Goal: Task Accomplishment & Management: Manage account settings

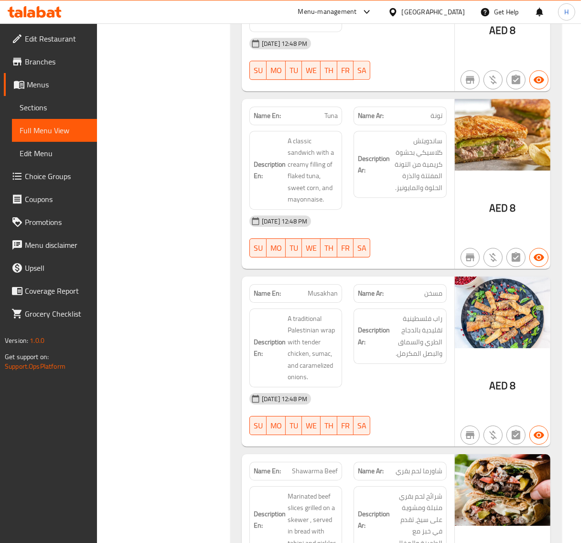
scroll to position [8799, 0]
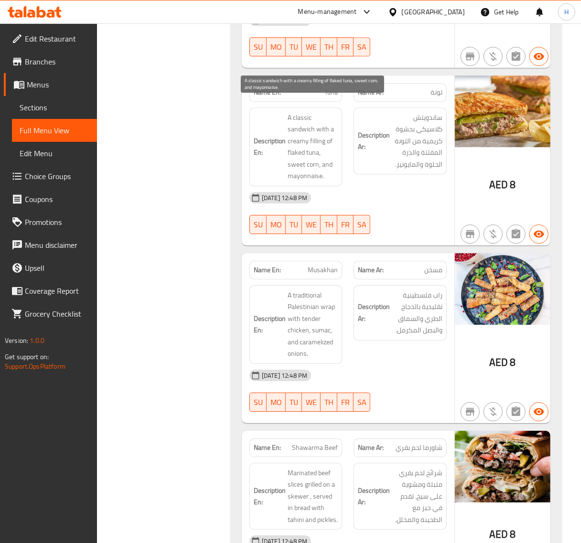
click at [296, 141] on span "A classic sandwich with a creamy filling of flaked tuna, sweet corn, and mayonn…" at bounding box center [312, 147] width 50 height 70
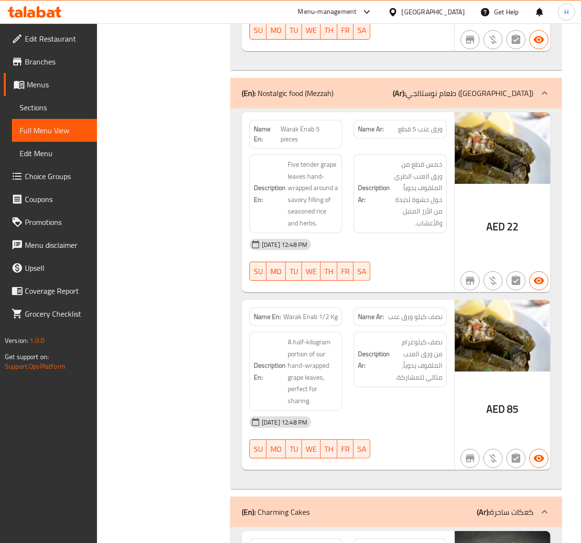
scroll to position [9356, 0]
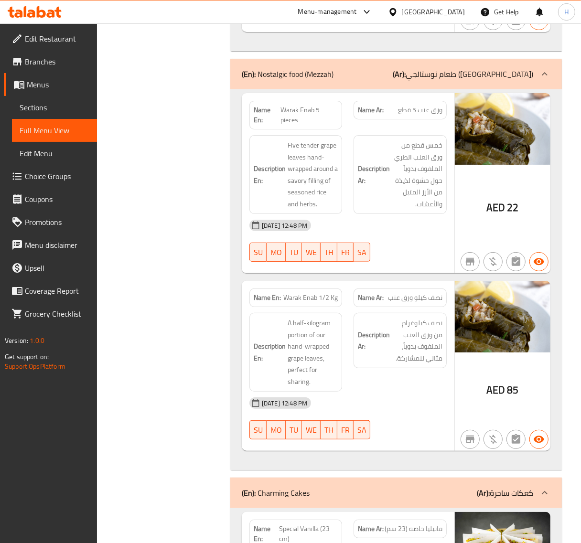
click at [299, 105] on span "Warak Enab 5 pieces" at bounding box center [308, 115] width 57 height 20
copy span "Warak Enab 5 pieces"
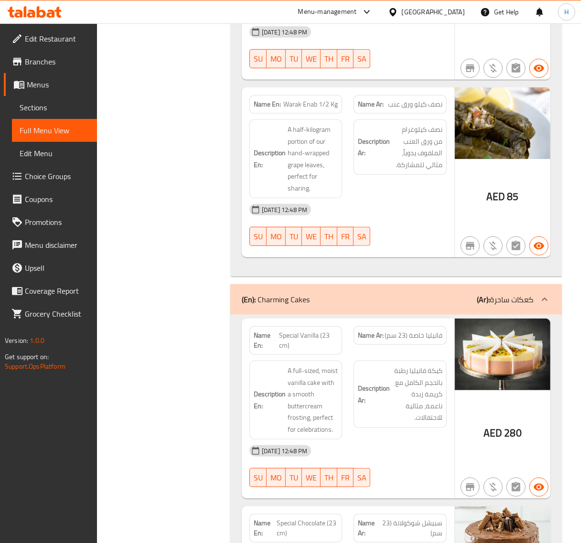
scroll to position [9555, 0]
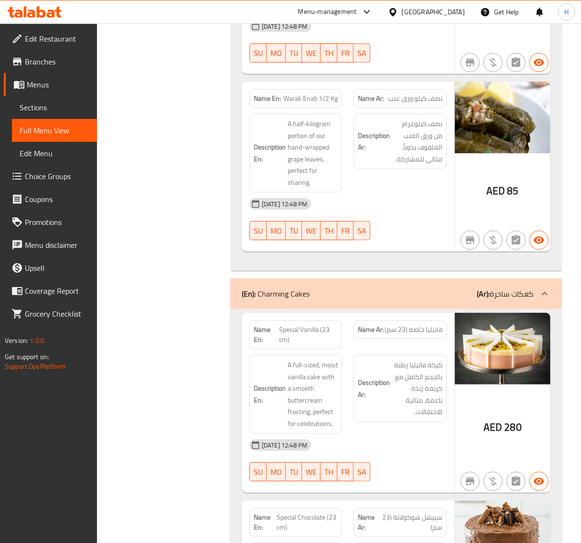
click at [318, 94] on span "Warak Enab 1/2 Kg" at bounding box center [310, 99] width 54 height 10
copy span "Warak Enab 1/2 Kg"
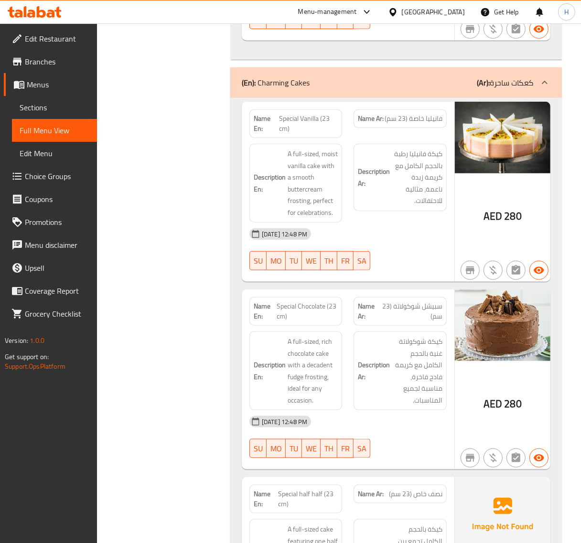
scroll to position [9754, 0]
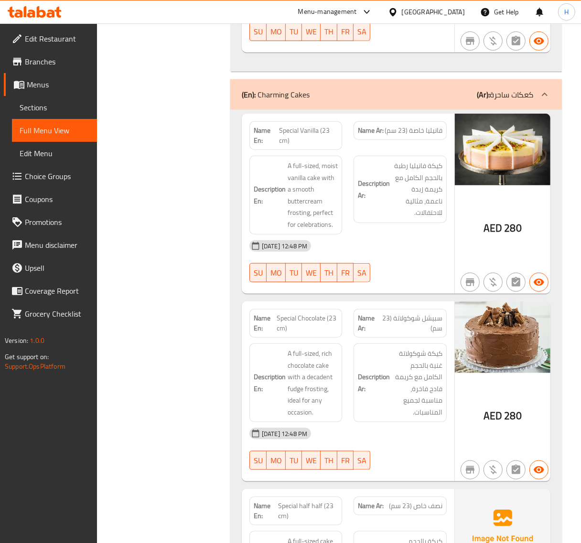
click at [296, 126] on span "Special Vanilla (23 cm)" at bounding box center [308, 136] width 59 height 20
click at [299, 203] on span "A full-sized, moist vanilla cake with a smooth buttercream frosting, perfect fo…" at bounding box center [312, 195] width 50 height 70
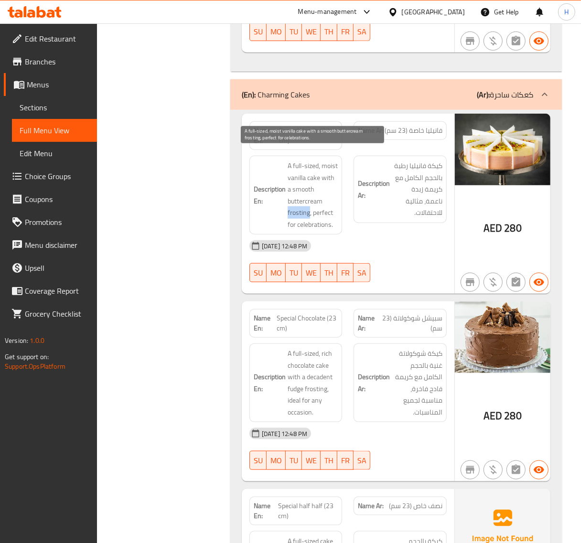
copy span "frosting"
click at [313, 126] on span "Special Vanilla (23 cm)" at bounding box center [308, 136] width 59 height 20
copy span "Special Vanilla (23 cm)"
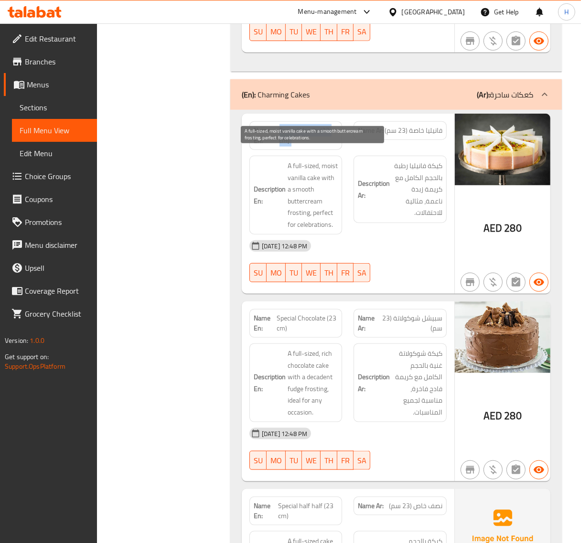
copy span "Special Vanilla (23 cm)"
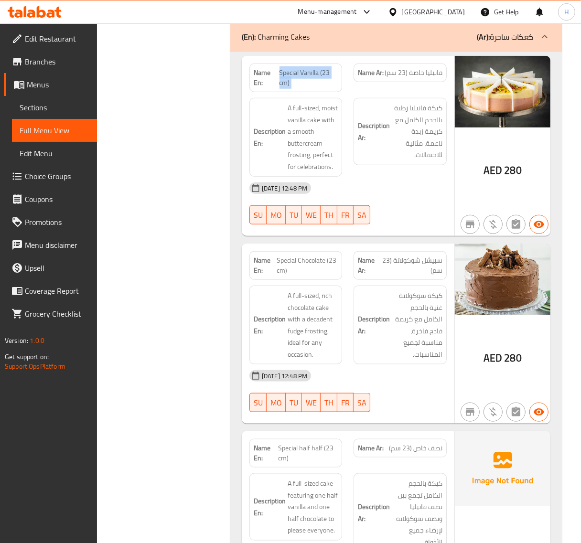
scroll to position [9909, 0]
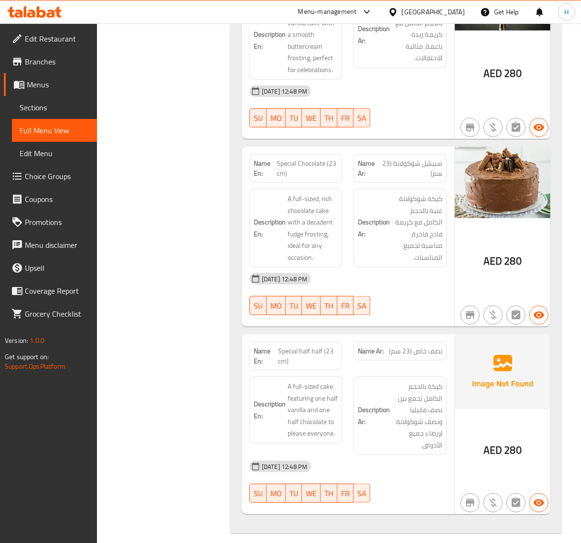
click at [296, 158] on span "Special Chocolate (23 cm)" at bounding box center [307, 168] width 61 height 20
copy span "Special Chocolate (23 cm)"
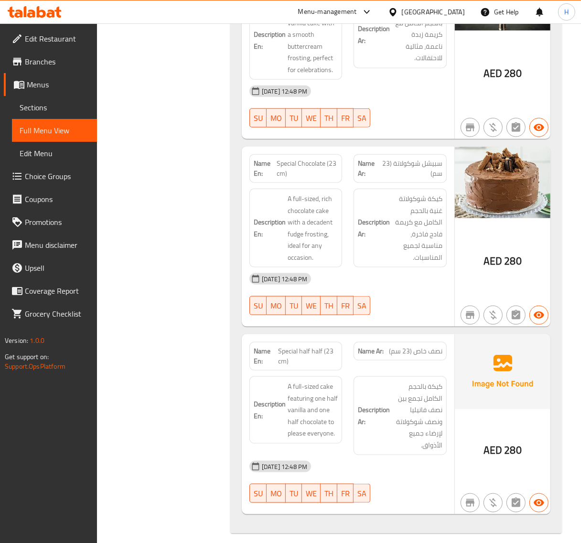
click at [316, 346] on span "Special half half (23 cm)" at bounding box center [308, 356] width 60 height 20
copy span "Special half half (23 cm)"
click at [306, 346] on span "Special half half (23 cm)" at bounding box center [308, 356] width 60 height 20
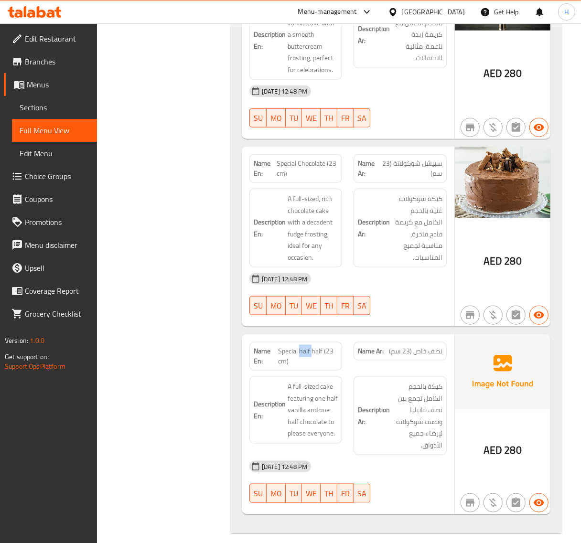
click at [306, 346] on span "Special half half (23 cm)" at bounding box center [308, 356] width 60 height 20
copy span "Special half half (23 cm)"
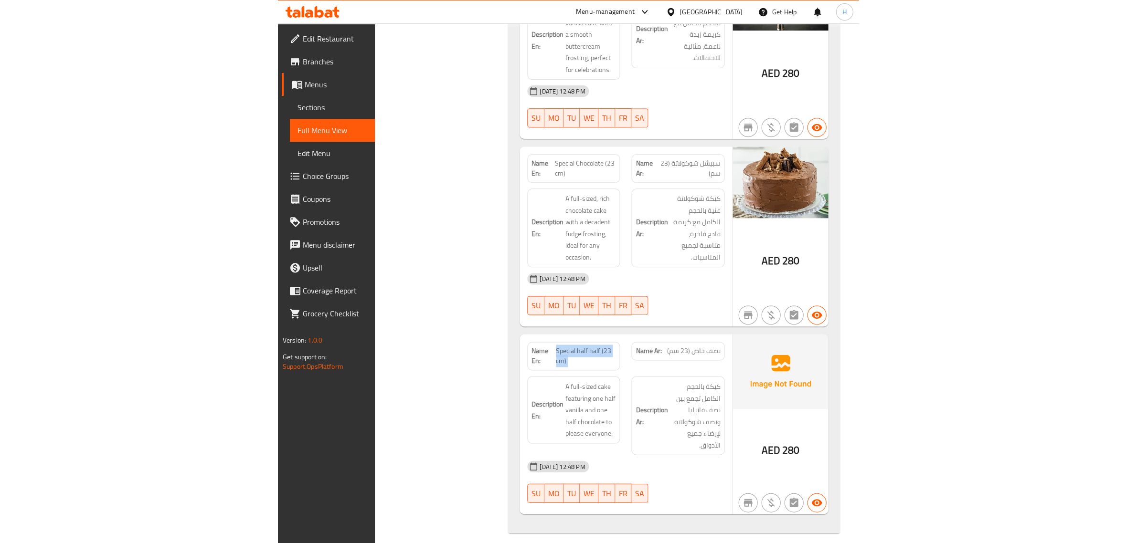
scroll to position [9700, 0]
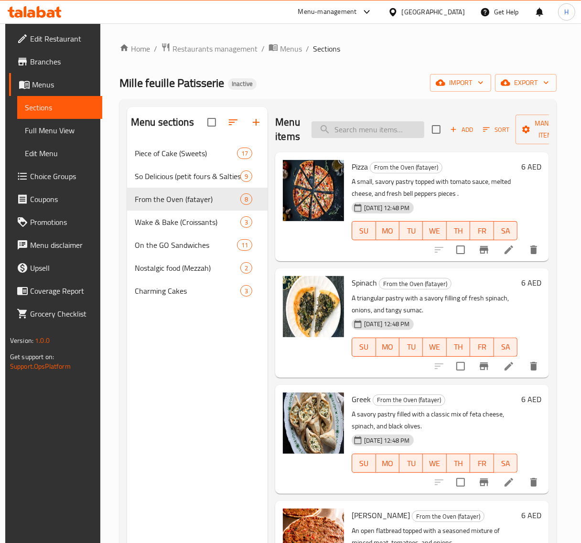
click at [359, 125] on input "search" at bounding box center [367, 129] width 113 height 17
paste input "Warak Enab 5 pieces"
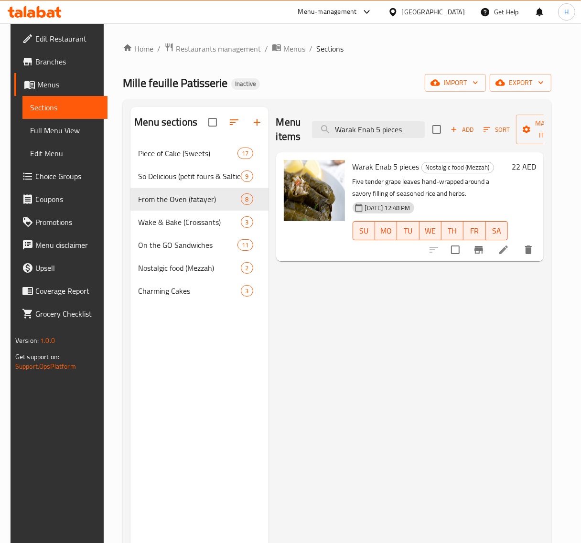
type input "Warak Enab 5 pieces"
click at [509, 252] on icon at bounding box center [502, 249] width 11 height 11
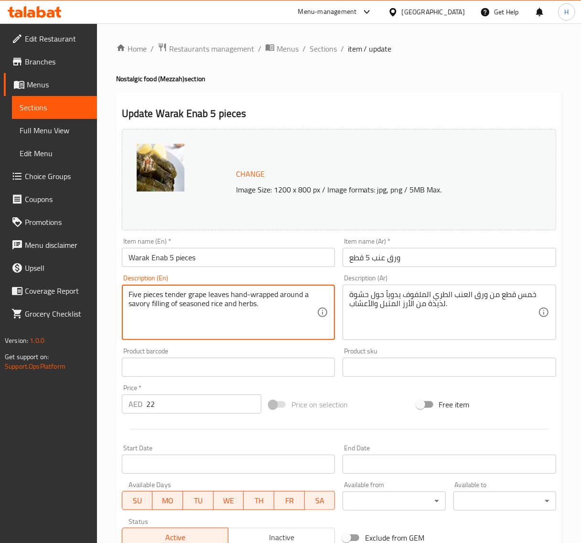
type textarea "Five pieces tender grape leaves hand-wrapped around a savory filling of seasone…"
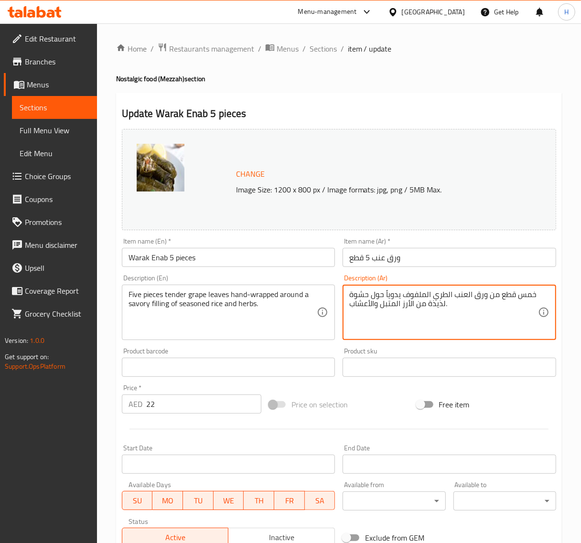
click at [437, 302] on textarea "خمس قطع من ورق العنب الطري الملفوف يدوياً حول حشوة لذيذة من الأرز المتبل والأعش…" at bounding box center [443, 312] width 189 height 45
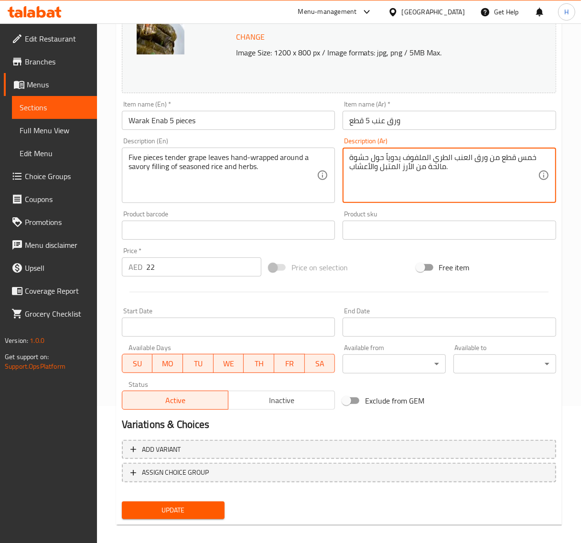
scroll to position [144, 0]
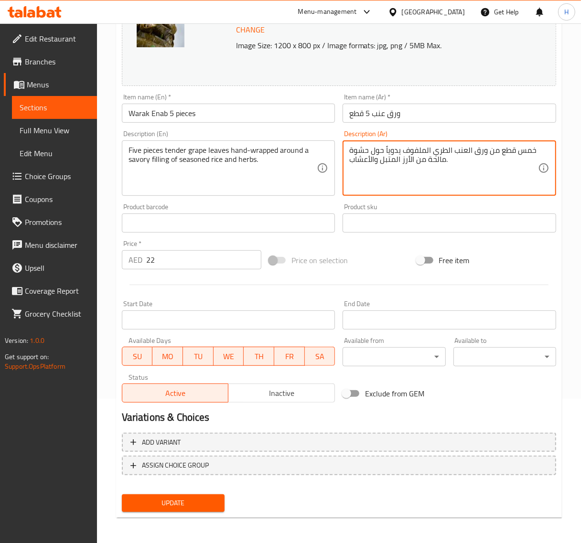
type textarea "خمس قطع من ورق العنب الطري الملفوف يدوياً حول حشوة مالحة من الأرز المتبل والأعش…"
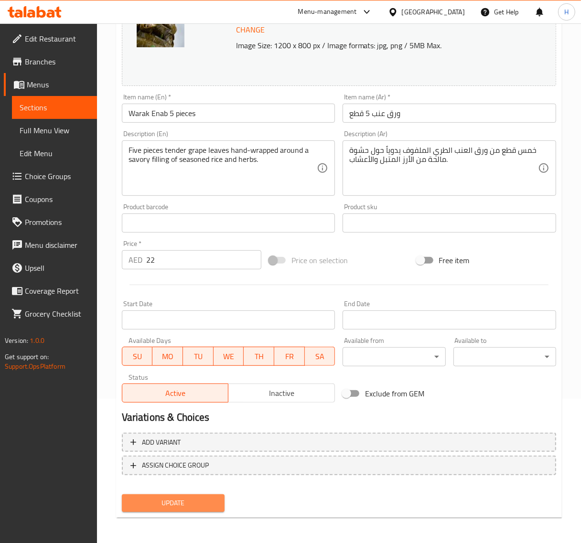
click at [220, 498] on button "Update" at bounding box center [173, 503] width 103 height 18
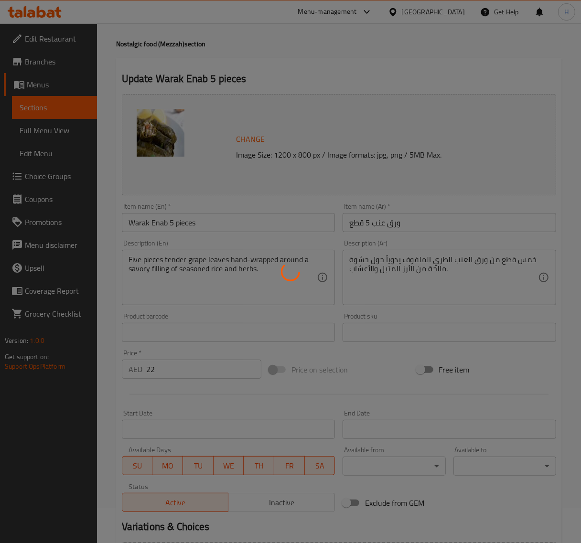
scroll to position [0, 0]
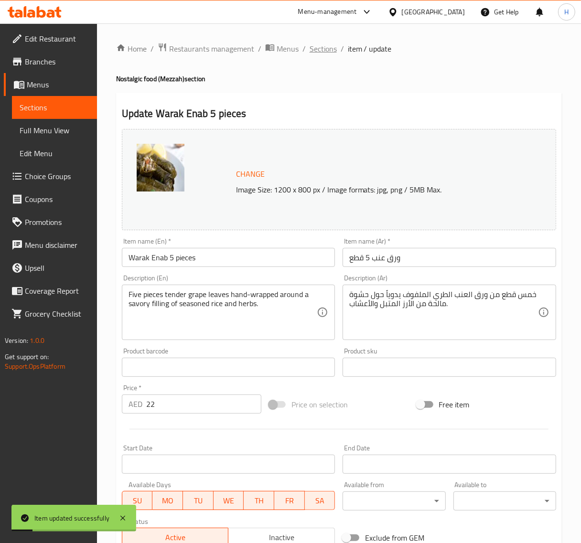
click at [330, 47] on span "Sections" at bounding box center [322, 48] width 27 height 11
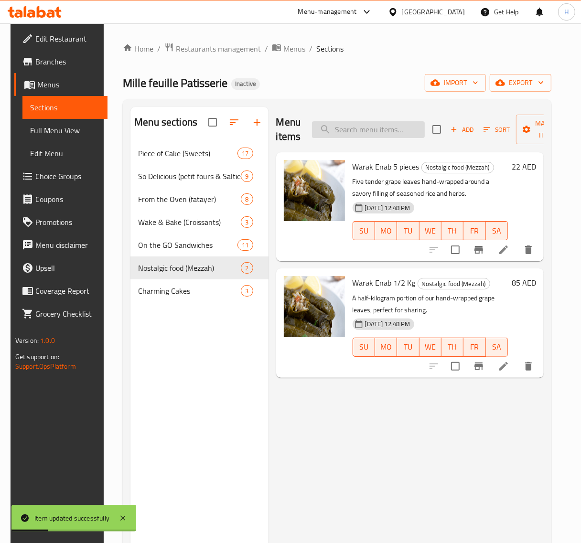
click at [377, 132] on input "search" at bounding box center [368, 129] width 113 height 17
paste input "Warak Enab 1/2 Kg"
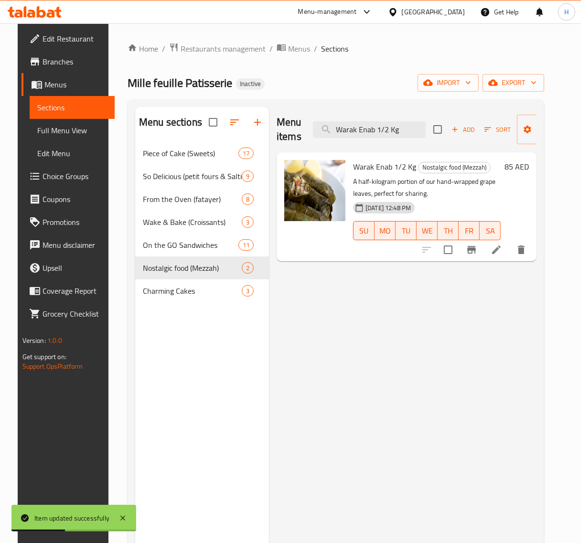
type input "Warak Enab 1/2 Kg"
click at [509, 257] on li at bounding box center [496, 249] width 27 height 17
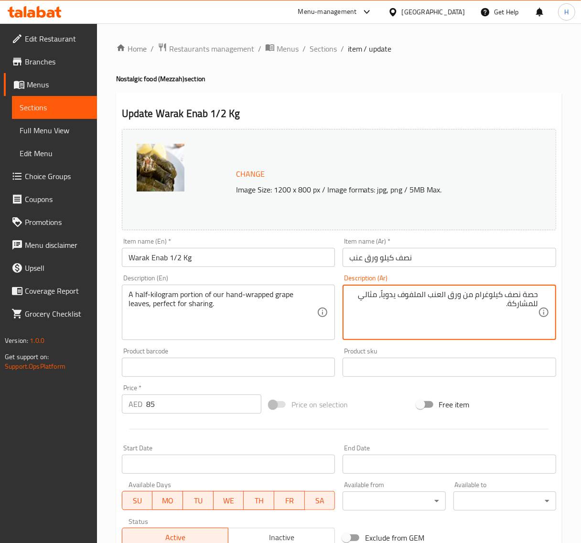
click at [383, 297] on textarea "حصة نصف كيلوغرام من ورق العنب الملفوف يدوياً، مثالي للمشاركة." at bounding box center [443, 312] width 189 height 45
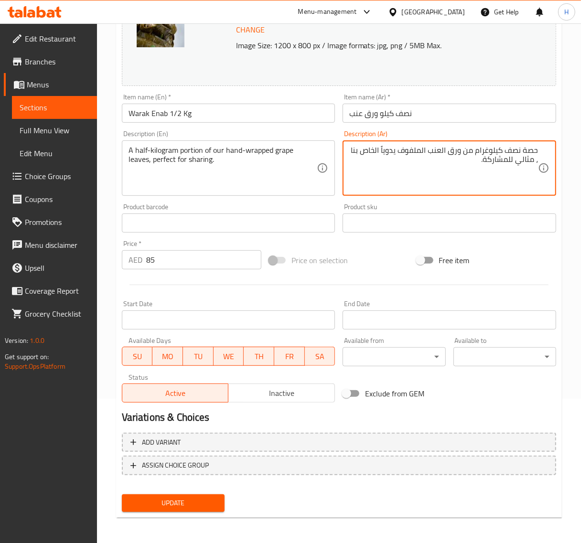
type textarea "حصة نصف كيلوغرام من ورق العنب الملفوف يدوياً الخاص بنا ، مثالي للمشاركة."
click at [208, 497] on span "Update" at bounding box center [172, 503] width 87 height 12
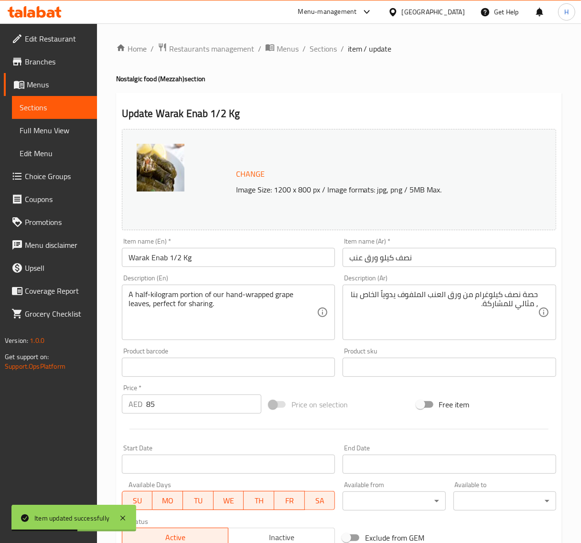
drag, startPoint x: 308, startPoint y: 45, endPoint x: 330, endPoint y: 94, distance: 53.4
click at [309, 45] on span "Sections" at bounding box center [322, 48] width 27 height 11
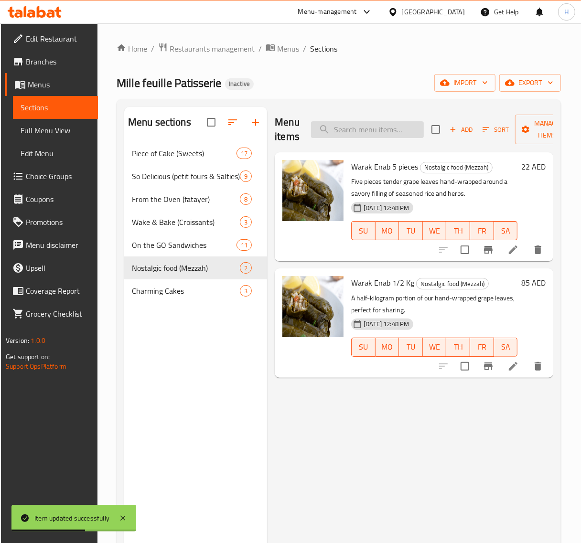
click at [335, 130] on input "search" at bounding box center [367, 129] width 113 height 17
paste input "Special Vanilla (23 cm)"
type input "Special Vanilla (23 cm)"
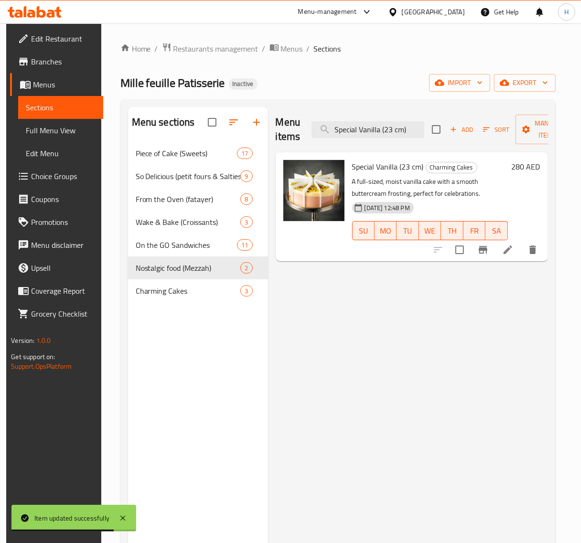
click at [519, 251] on li at bounding box center [507, 249] width 27 height 17
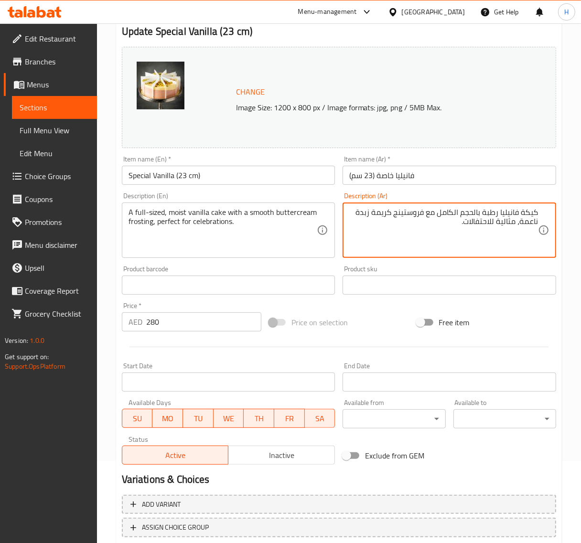
scroll to position [144, 0]
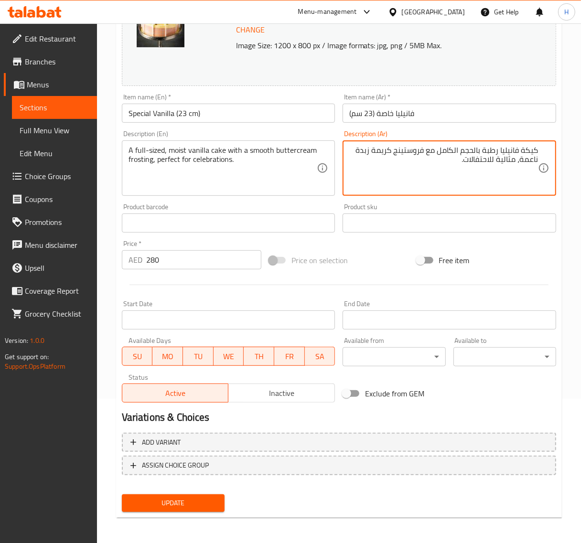
type textarea "كيكة فانيليا رطبة بالحجم الكامل مع فروستينج كريمة زبدة ناعمة، مثالية للاحتفالات."
click at [182, 494] on button "Update" at bounding box center [173, 503] width 103 height 18
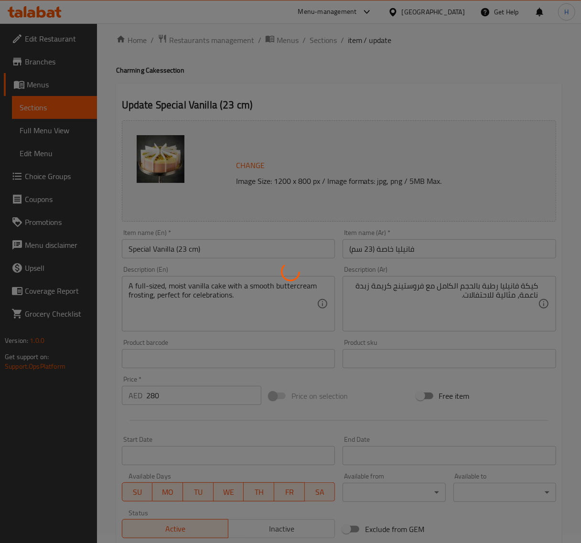
scroll to position [0, 0]
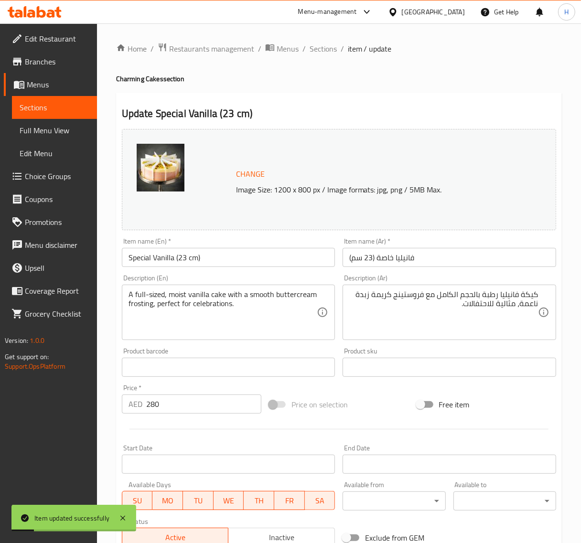
drag, startPoint x: 322, startPoint y: 51, endPoint x: 318, endPoint y: 57, distance: 7.3
click at [322, 51] on span "Sections" at bounding box center [322, 48] width 27 height 11
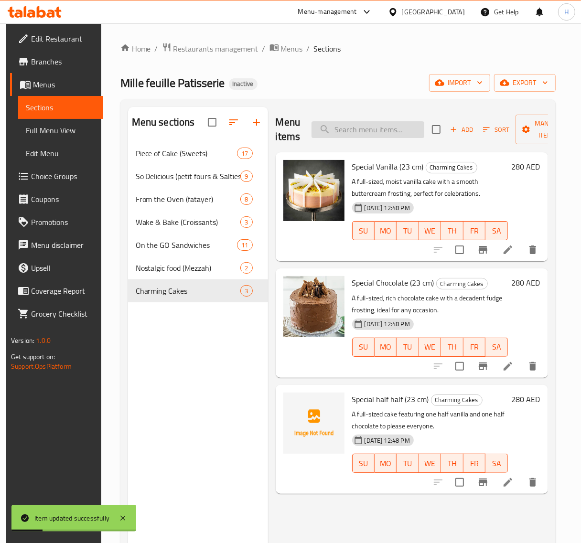
click at [370, 134] on input "search" at bounding box center [367, 129] width 113 height 17
paste input "Special Chocolate (23 cm)"
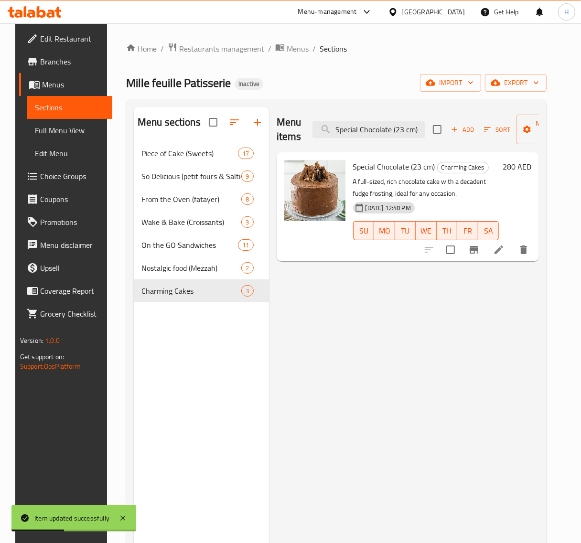
type input "Special Chocolate (23 cm)"
click at [512, 249] on li at bounding box center [498, 249] width 27 height 17
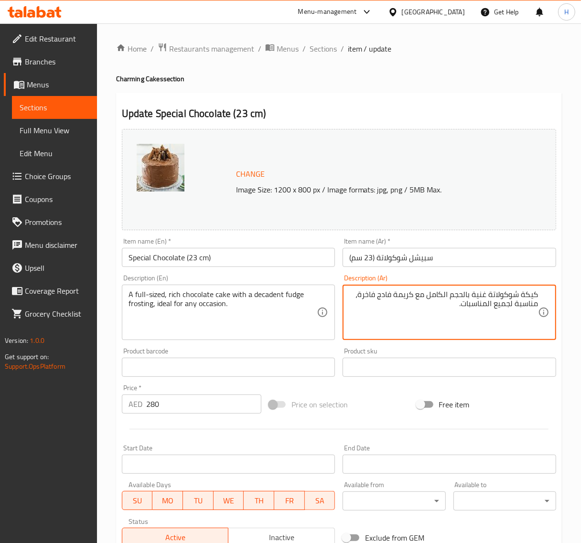
click at [407, 296] on textarea "كيكة شوكولاتة غنية بالحجم الكامل مع كريمة فادج فاخرة، مناسبة لجميع المناسبات." at bounding box center [443, 312] width 189 height 45
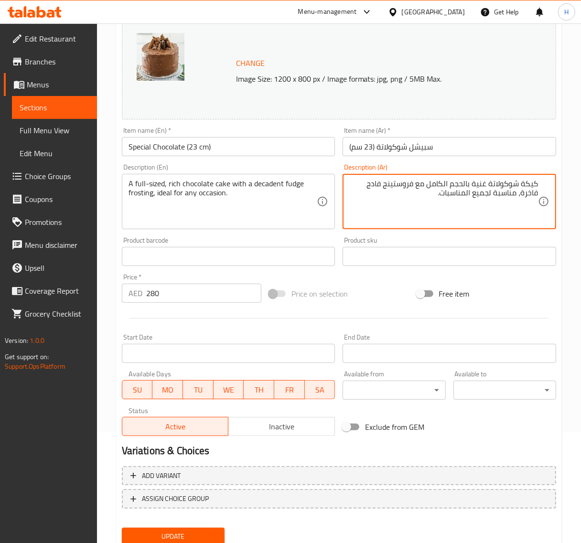
scroll to position [144, 0]
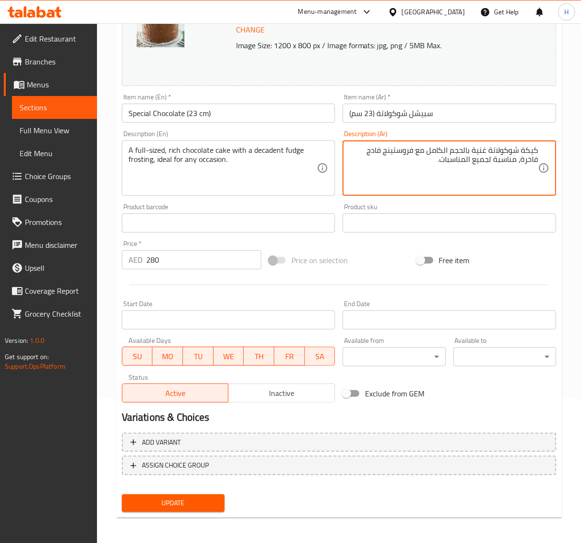
type textarea "كيكة شوكولاتة غنية بالحجم الكامل مع فروستينج فادج فاخرة، مناسبة لجميع المناسبات."
click at [214, 494] on button "Update" at bounding box center [173, 503] width 103 height 18
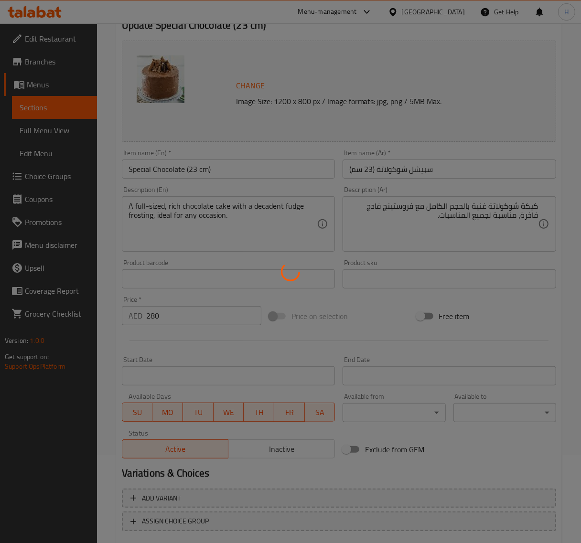
scroll to position [0, 0]
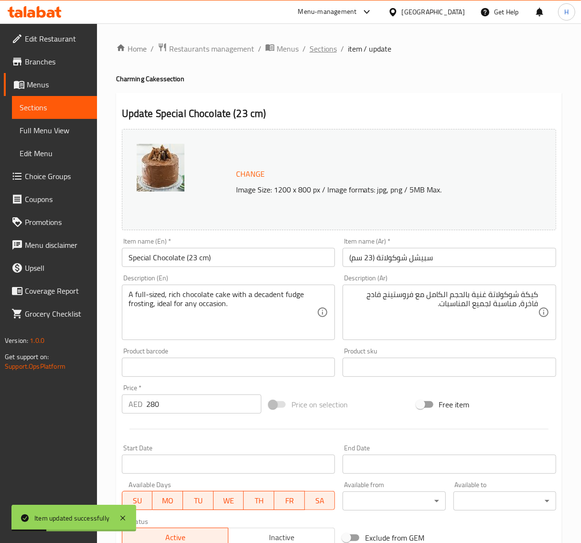
click at [314, 47] on span "Sections" at bounding box center [322, 48] width 27 height 11
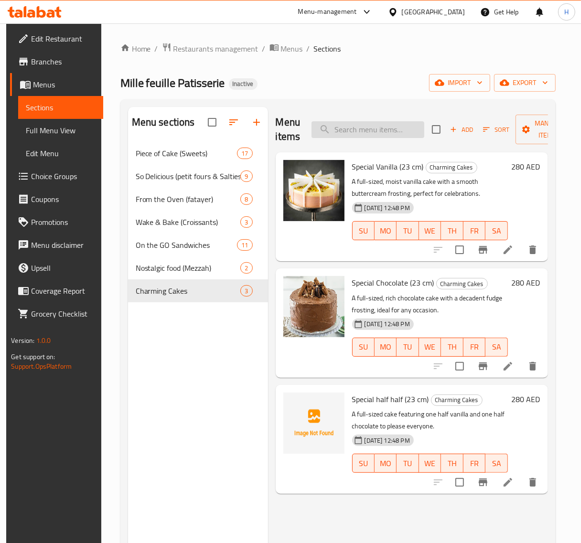
click at [382, 136] on input "search" at bounding box center [367, 129] width 113 height 17
paste input "Special half half (23 cm)"
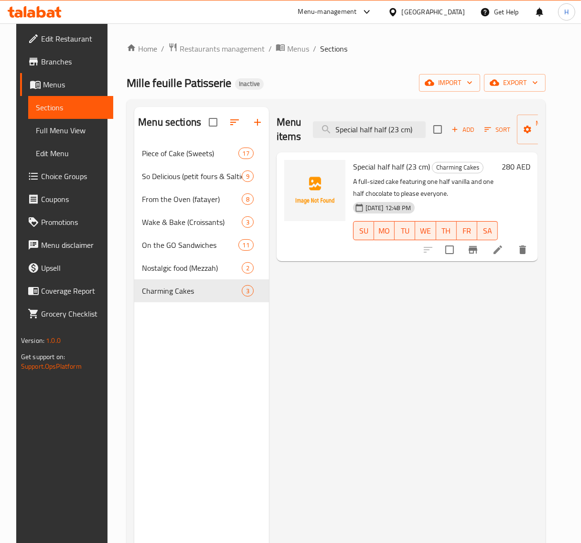
type input "Special half half (23 cm)"
click at [503, 253] on icon at bounding box center [497, 249] width 11 height 11
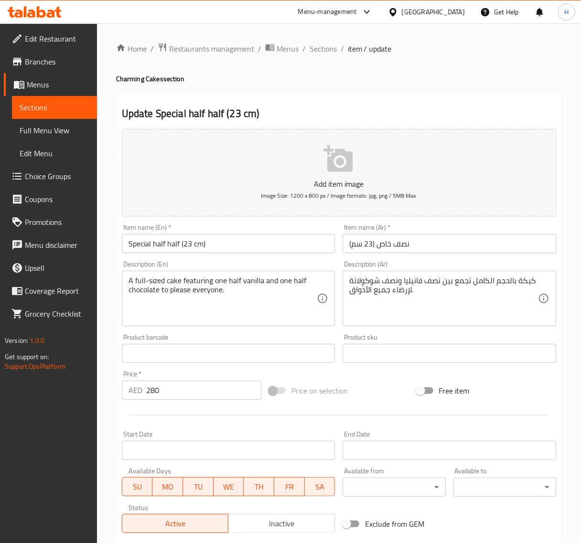
click at [487, 249] on input "نصف خاص (23 سم)" at bounding box center [448, 243] width 213 height 19
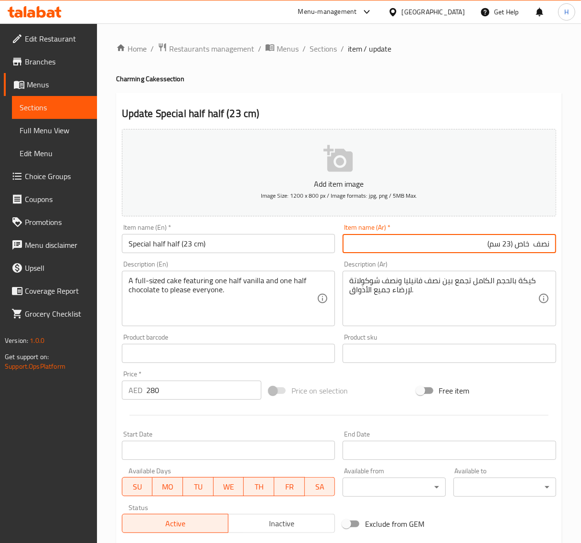
paste input "نصف"
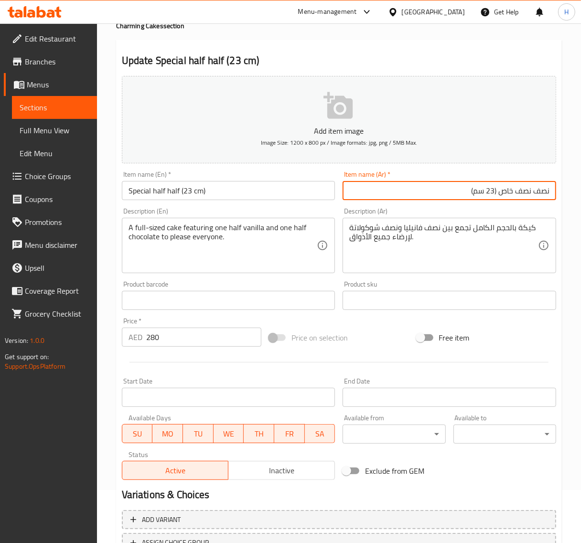
scroll to position [130, 0]
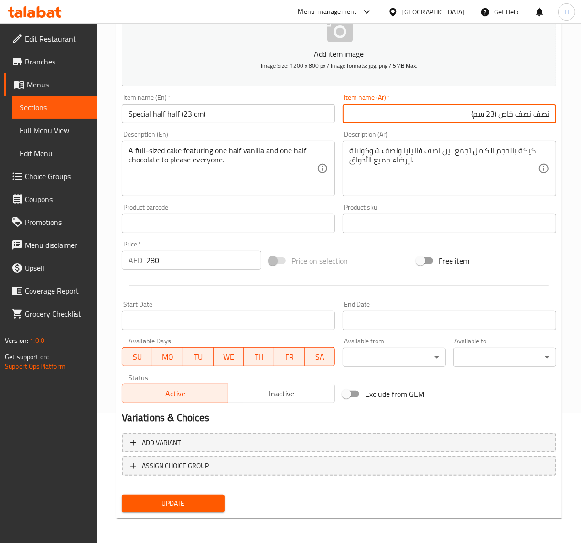
type input "نصف نصف خاص (23 سم)"
click at [179, 497] on span "Update" at bounding box center [172, 503] width 87 height 12
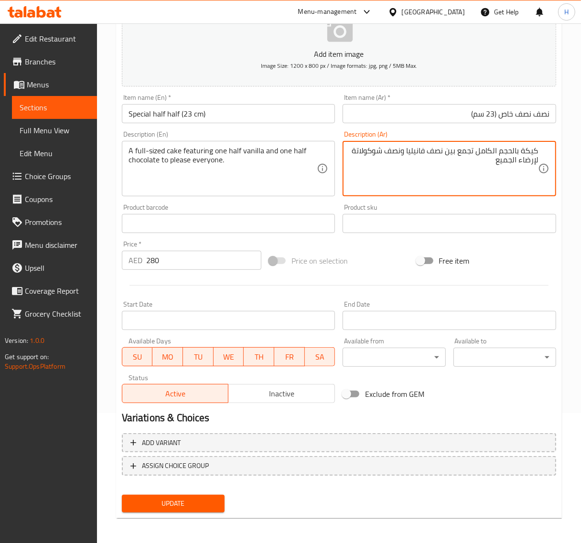
type textarea "كيكة بالحجم الكامل تجمع بين نصف فانيليا ونصف شوكولاتة لإرضاء الجميع"
click at [177, 497] on span "Update" at bounding box center [172, 503] width 87 height 12
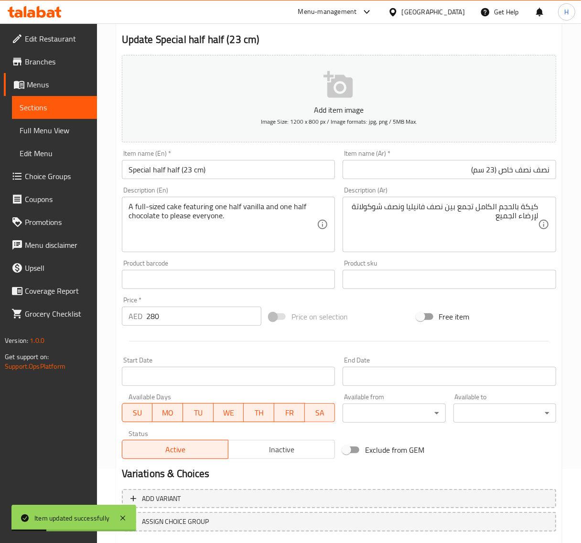
scroll to position [0, 0]
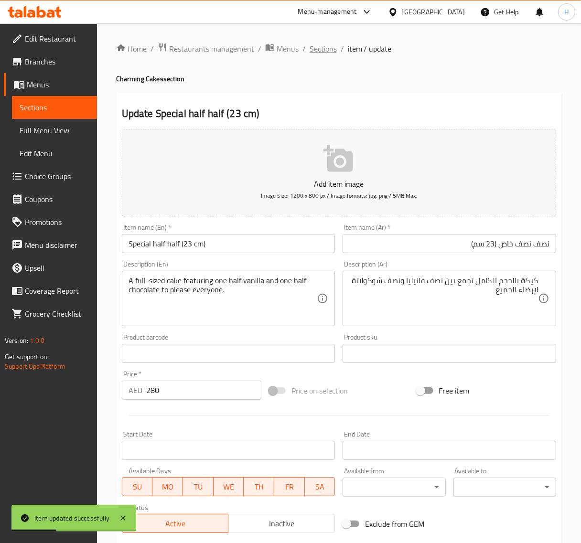
click at [316, 53] on span "Sections" at bounding box center [322, 48] width 27 height 11
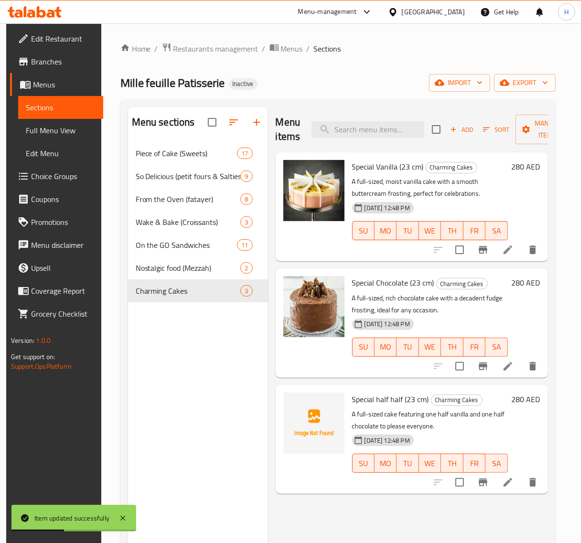
click at [67, 136] on span "Full Menu View" at bounding box center [61, 130] width 70 height 11
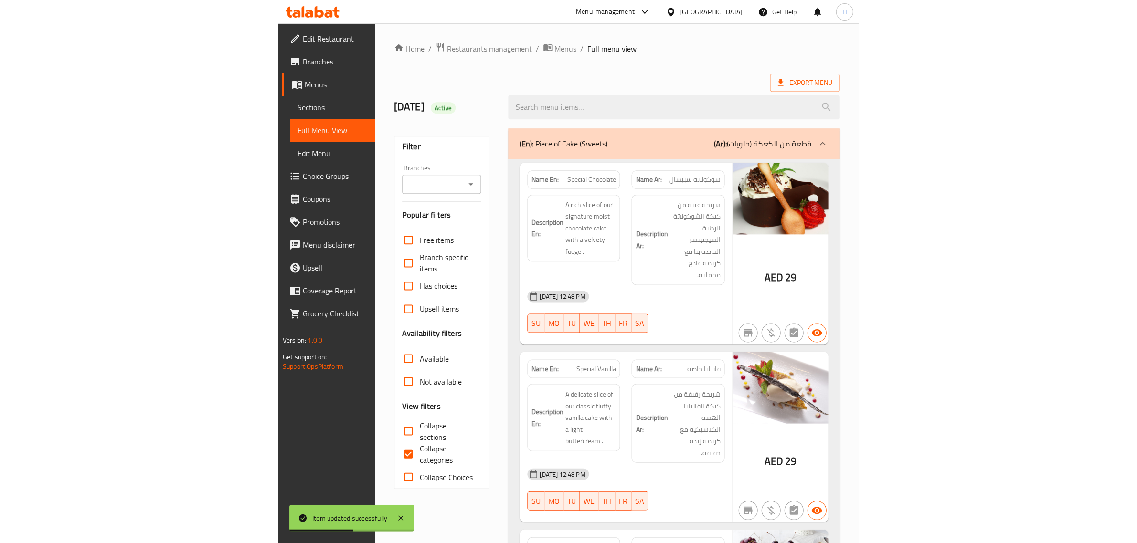
scroll to position [119, 0]
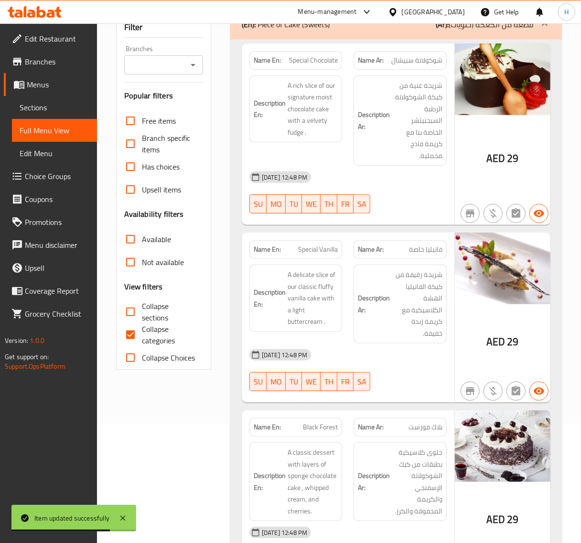
click at [130, 336] on input "Collapse categories" at bounding box center [130, 334] width 23 height 23
checkbox input "false"
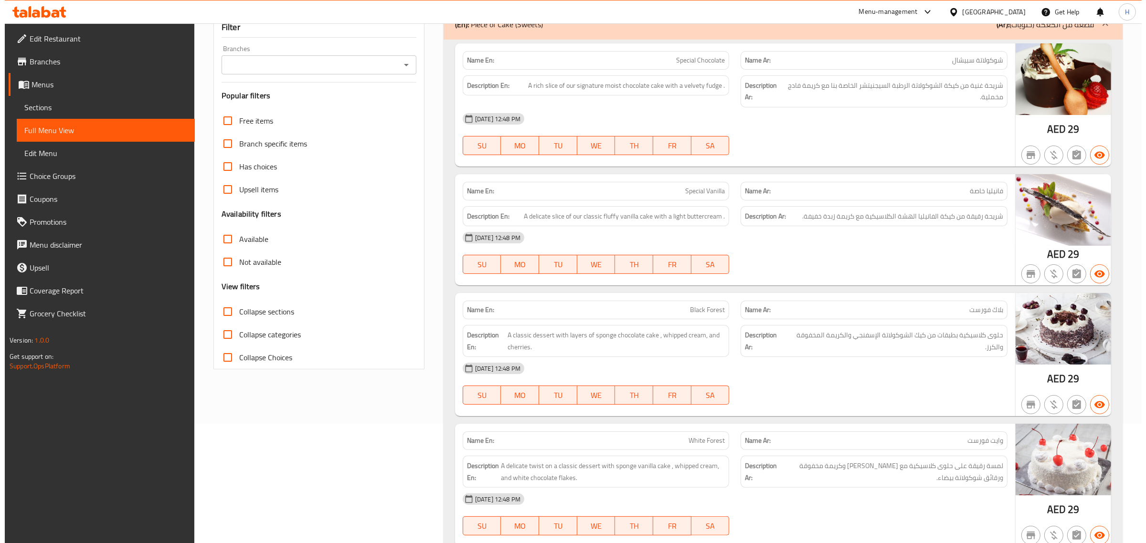
scroll to position [0, 0]
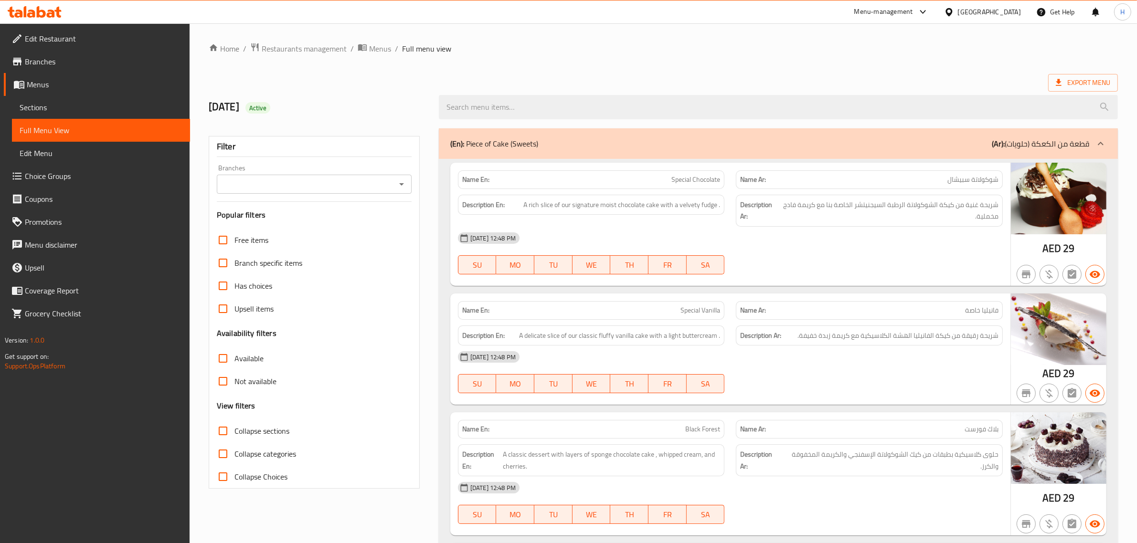
click at [580, 51] on ol "Home / Restaurants management / Menus / Full menu view" at bounding box center [663, 48] width 909 height 12
click at [580, 86] on span "Export Menu" at bounding box center [1083, 83] width 54 height 12
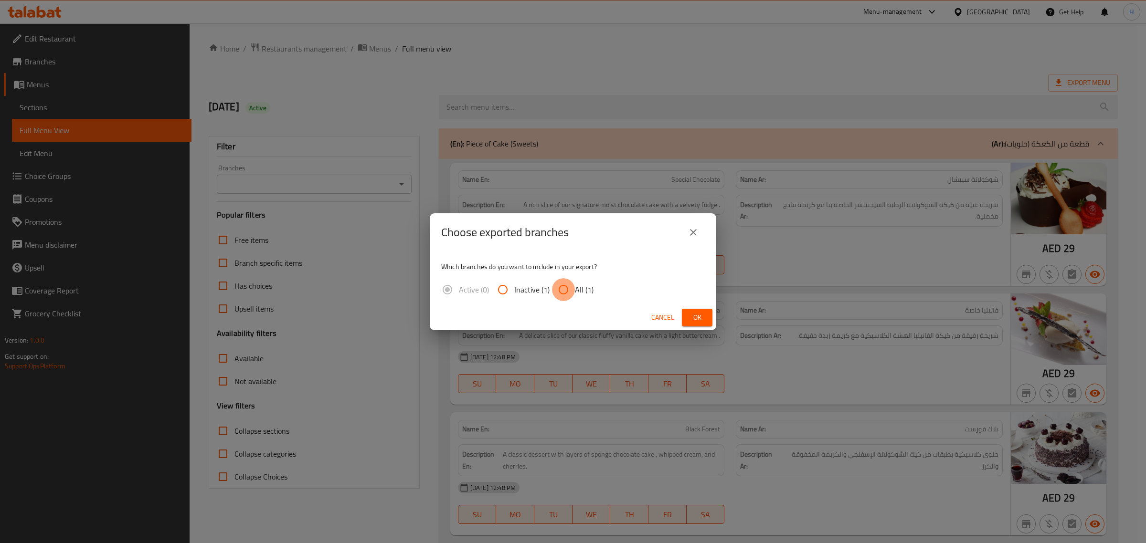
click at [561, 287] on input "All (1)" at bounding box center [563, 289] width 23 height 23
radio input "true"
drag, startPoint x: 561, startPoint y: 287, endPoint x: 679, endPoint y: 317, distance: 121.6
click at [580, 317] on div "Cancel Ok" at bounding box center [573, 317] width 286 height 25
click at [580, 310] on button "Ok" at bounding box center [697, 318] width 31 height 18
